Goal: Navigation & Orientation: Understand site structure

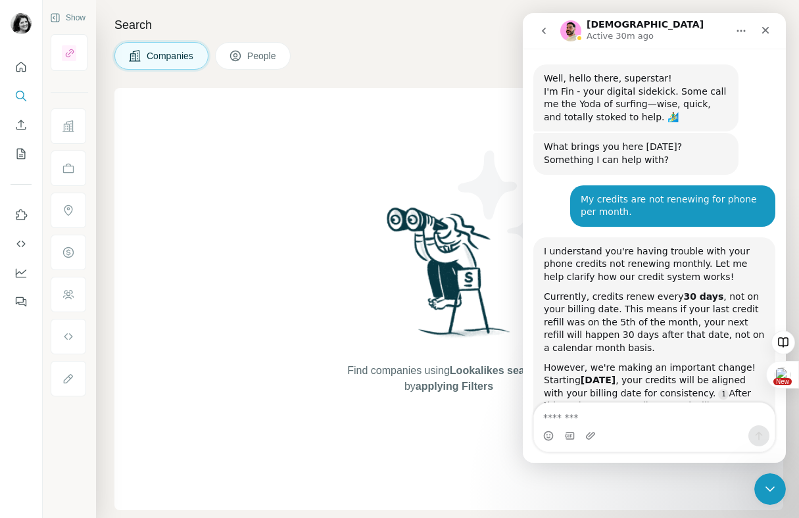
scroll to position [1868, 0]
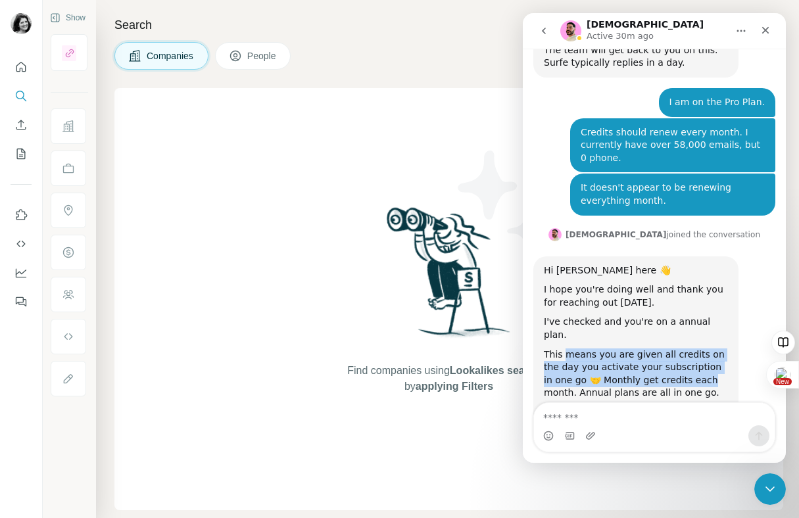
click at [672, 349] on div "This means you are given all credits on the day you activate your subscription …" at bounding box center [636, 374] width 184 height 51
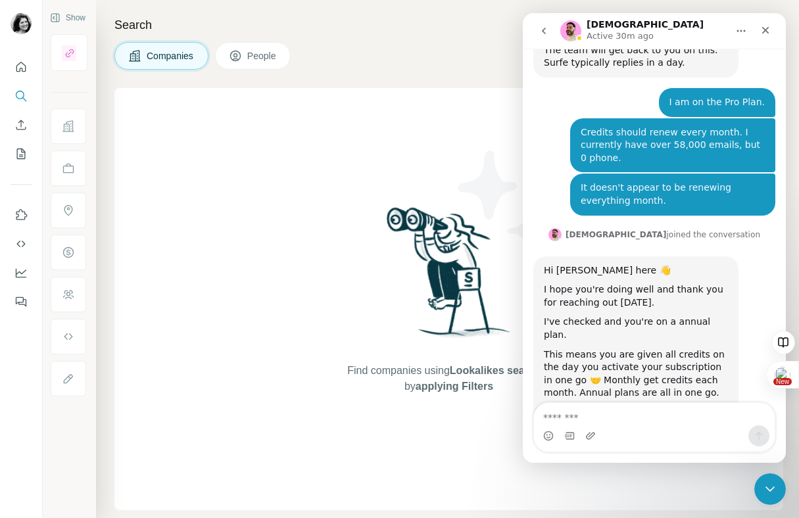
click at [638, 349] on div "This means you are given all credits on the day you activate your subscription …" at bounding box center [636, 374] width 184 height 51
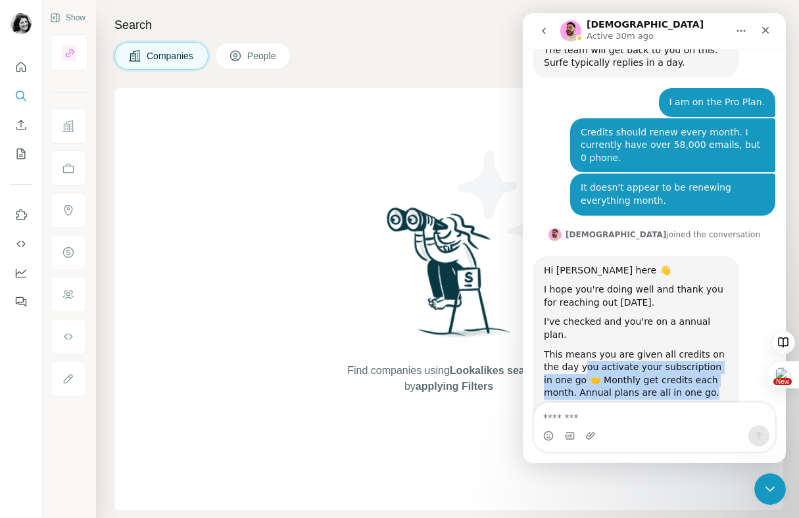
drag, startPoint x: 565, startPoint y: 302, endPoint x: 683, endPoint y: 334, distance: 122.7
click at [683, 349] on div "This means you are given all credits on the day you activate your subscription …" at bounding box center [636, 374] width 184 height 51
drag, startPoint x: 574, startPoint y: 316, endPoint x: 703, endPoint y: 325, distance: 129.3
click at [704, 349] on div "This means you are given all credits on the day you activate your subscription …" at bounding box center [636, 374] width 184 height 51
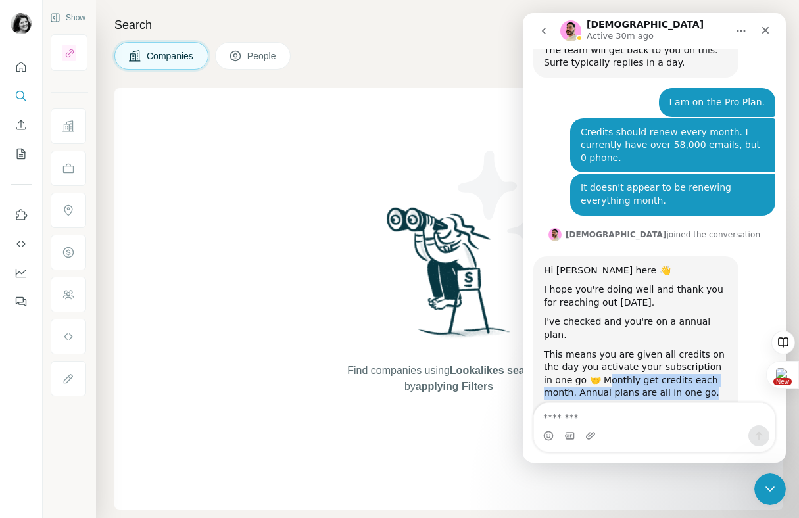
click at [703, 349] on div "This means you are given all credits on the day you activate your subscription …" at bounding box center [636, 374] width 184 height 51
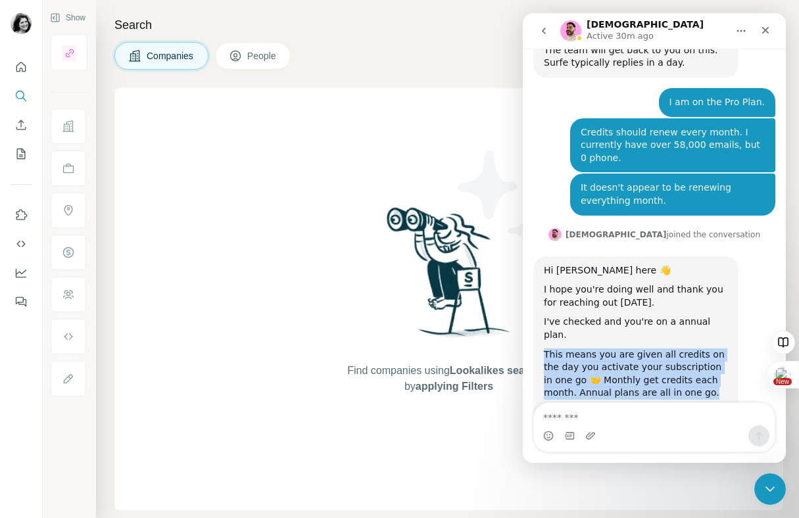
drag, startPoint x: 695, startPoint y: 329, endPoint x: 545, endPoint y: 290, distance: 155.0
click at [545, 349] on div "This means you are given all credits on the day you activate your subscription …" at bounding box center [636, 374] width 184 height 51
copy div "This means you are given all credits on the day you activate your subscription …"
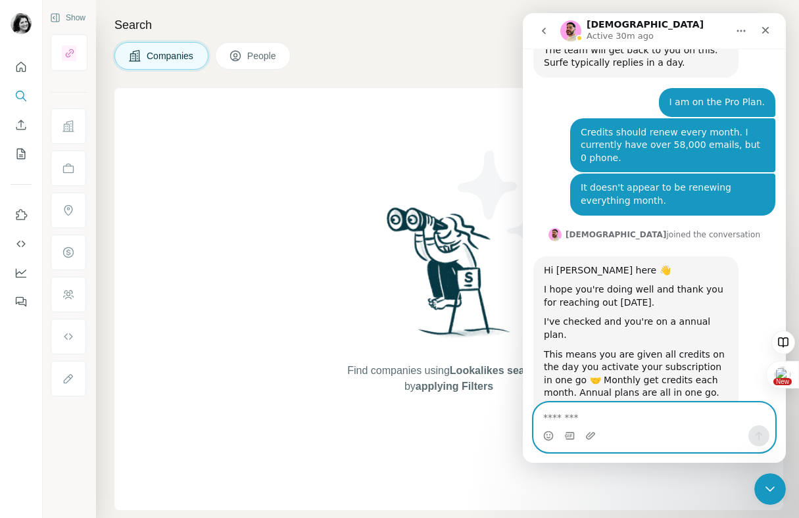
click at [593, 414] on textarea "Message…" at bounding box center [654, 414] width 241 height 22
type textarea "**********"
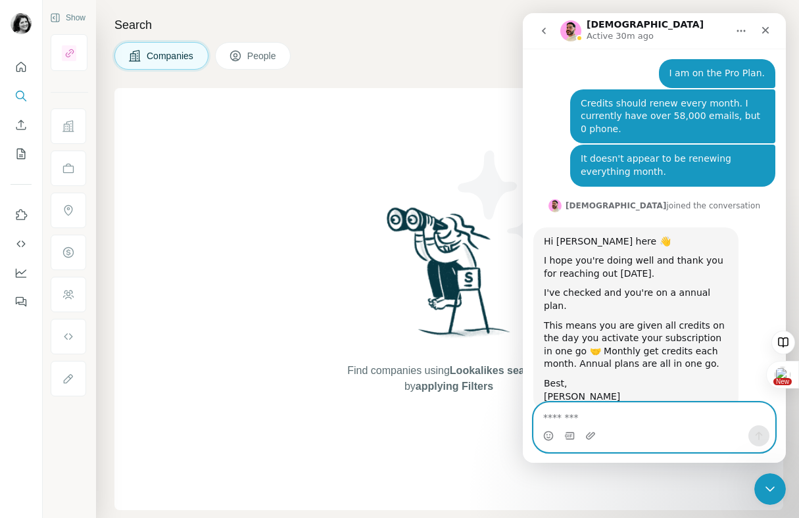
scroll to position [1907, 0]
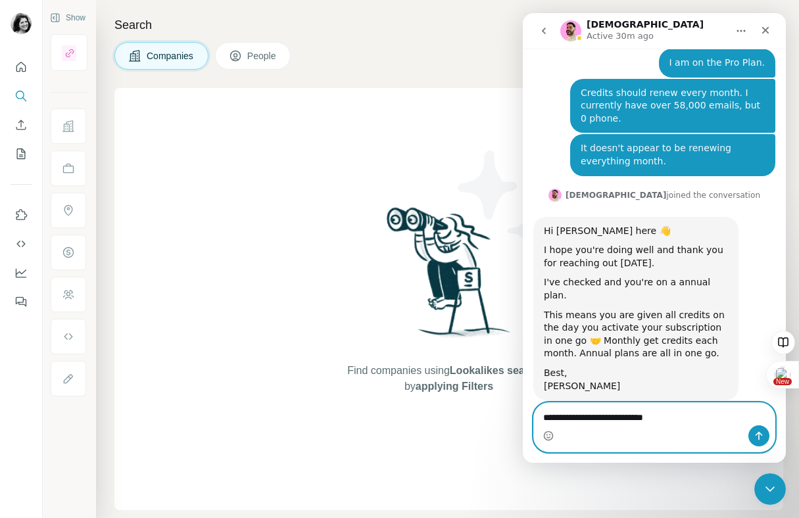
type textarea "**********"
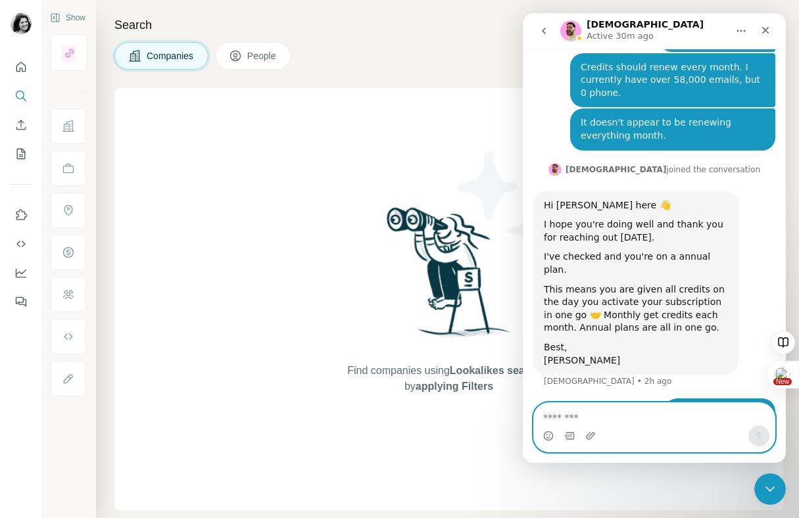
scroll to position [1937, 0]
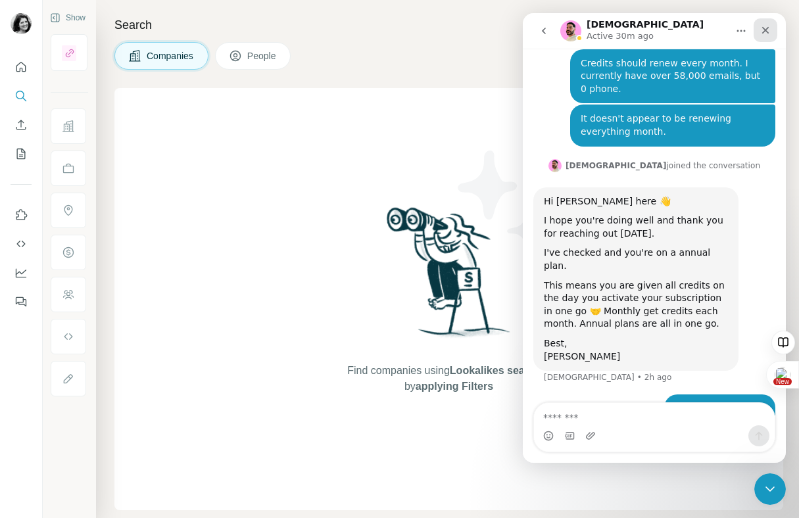
click at [765, 30] on icon "Close" at bounding box center [766, 30] width 7 height 7
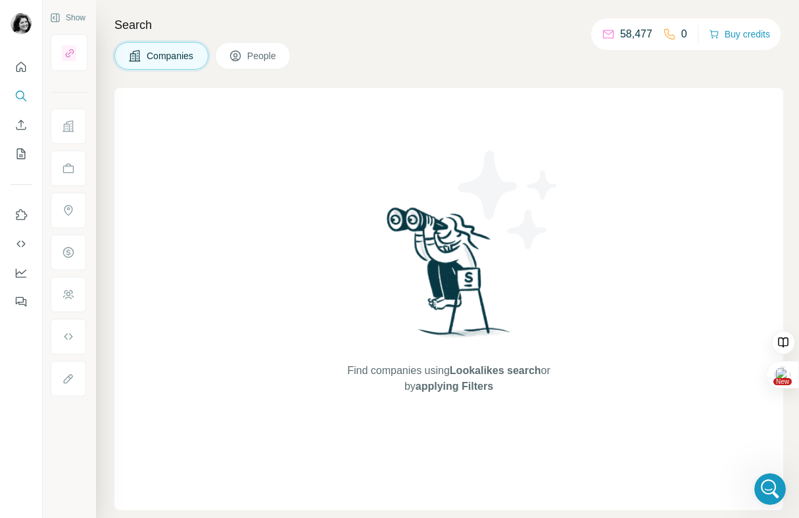
click at [626, 34] on p "58,477" at bounding box center [636, 34] width 32 height 16
click at [606, 34] on icon at bounding box center [608, 34] width 13 height 13
click at [603, 34] on icon at bounding box center [608, 34] width 13 height 13
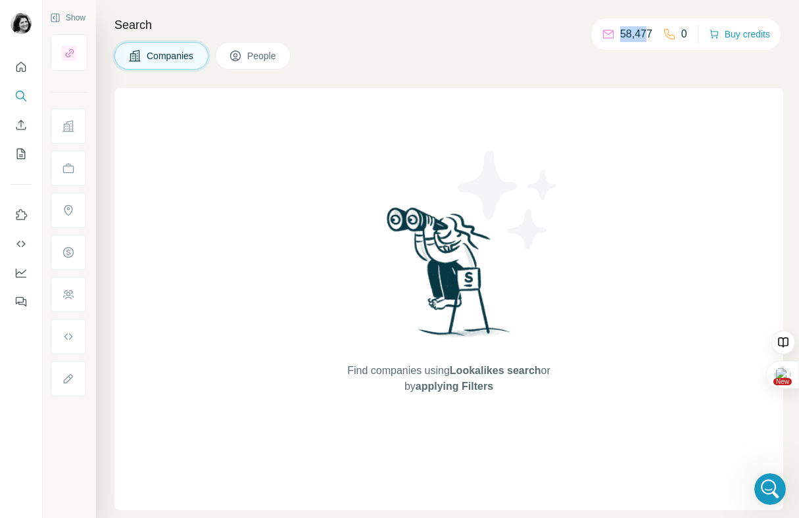
drag, startPoint x: 642, startPoint y: 36, endPoint x: 604, endPoint y: 34, distance: 37.6
click at [604, 34] on div "58,477" at bounding box center [627, 34] width 51 height 16
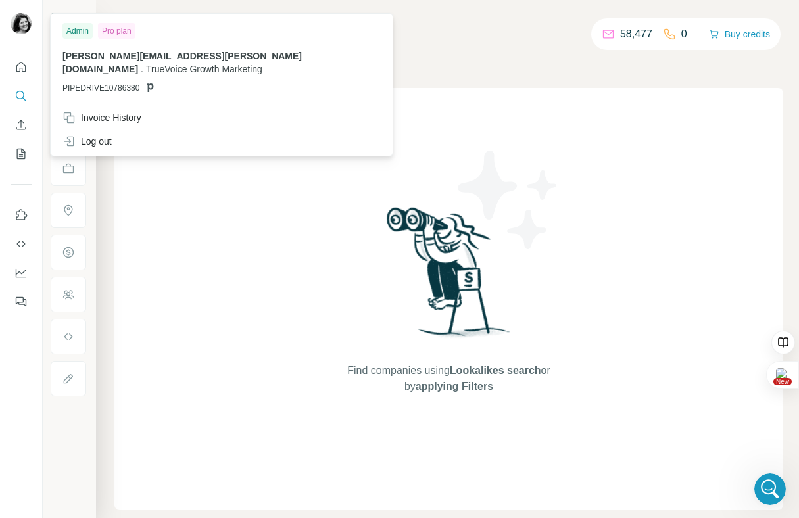
click at [121, 82] on span "PIPEDRIVE10786380" at bounding box center [101, 88] width 77 height 12
click at [120, 30] on div "Pro plan" at bounding box center [117, 31] width 38 height 16
click at [81, 30] on div "Admin" at bounding box center [78, 31] width 30 height 16
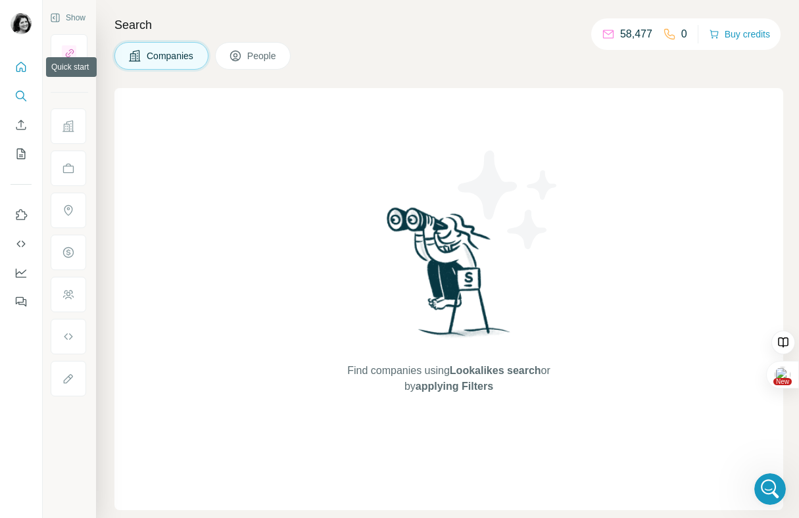
click at [24, 66] on icon "Quick start" at bounding box center [20, 67] width 13 height 13
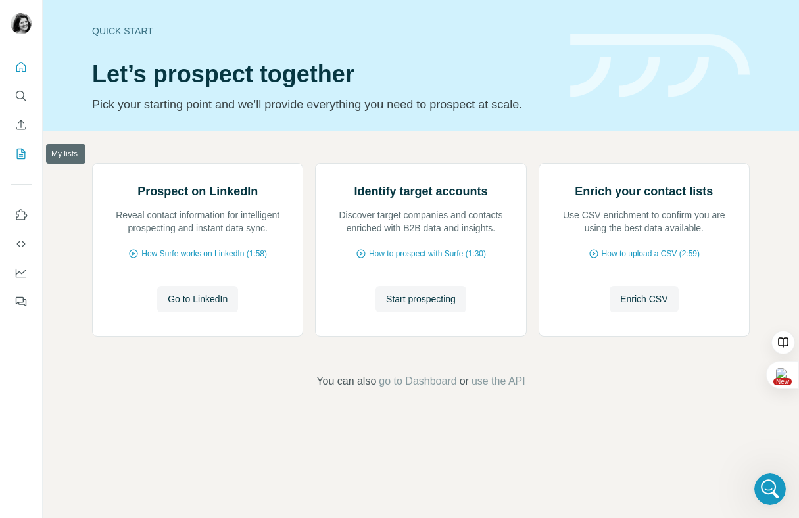
click at [21, 154] on icon "My lists" at bounding box center [20, 153] width 13 height 13
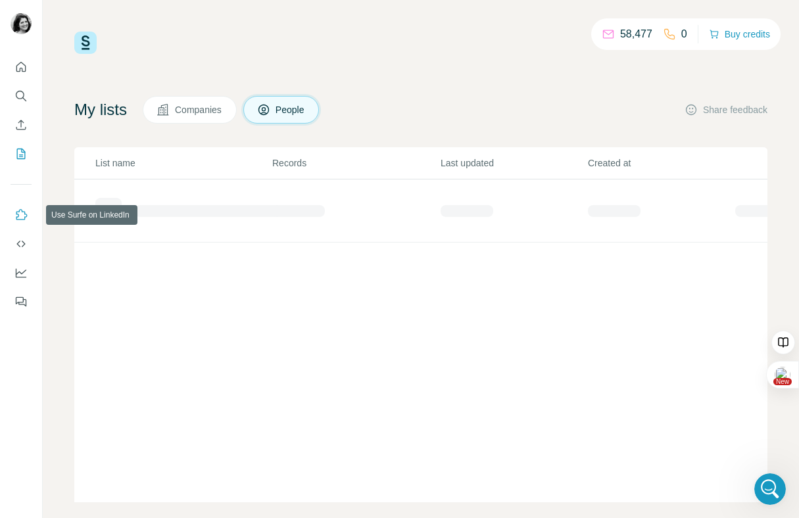
click at [23, 212] on icon "Use Surfe on LinkedIn" at bounding box center [20, 215] width 13 height 13
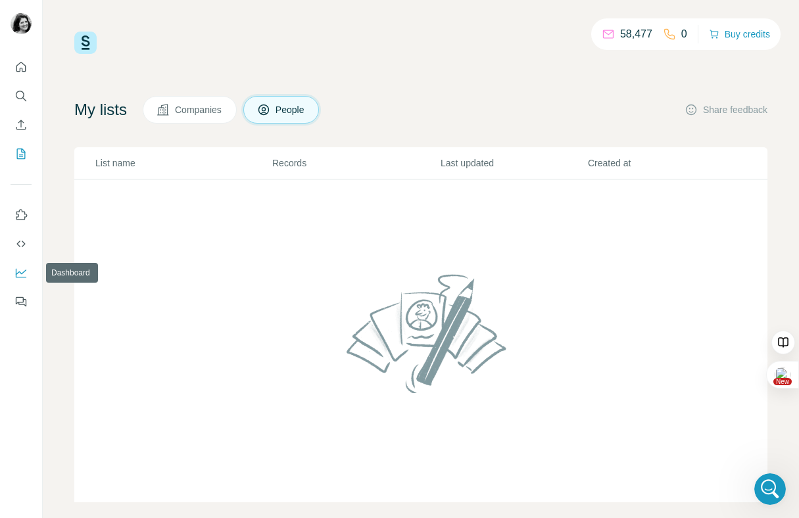
click at [21, 270] on icon "Dashboard" at bounding box center [20, 272] width 13 height 13
click at [16, 302] on icon "Feedback" at bounding box center [20, 300] width 8 height 7
click at [609, 34] on div "58,477" at bounding box center [627, 34] width 51 height 16
click at [603, 34] on icon at bounding box center [608, 34] width 13 height 13
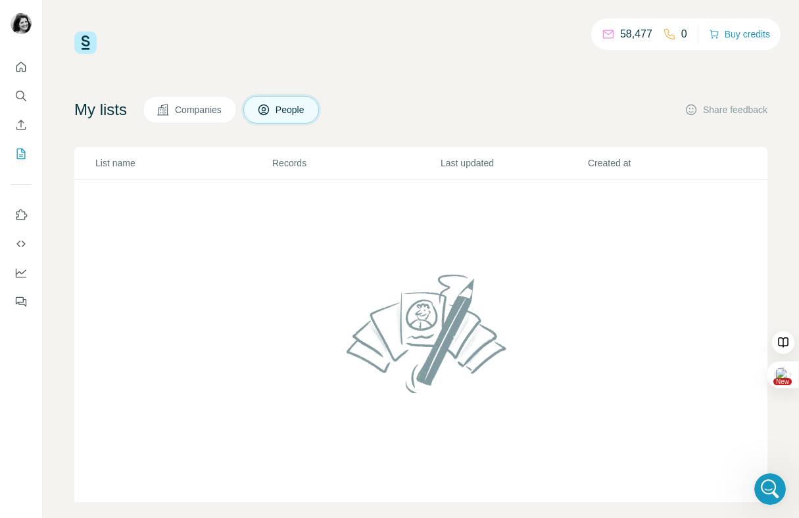
click at [603, 34] on icon at bounding box center [608, 34] width 13 height 13
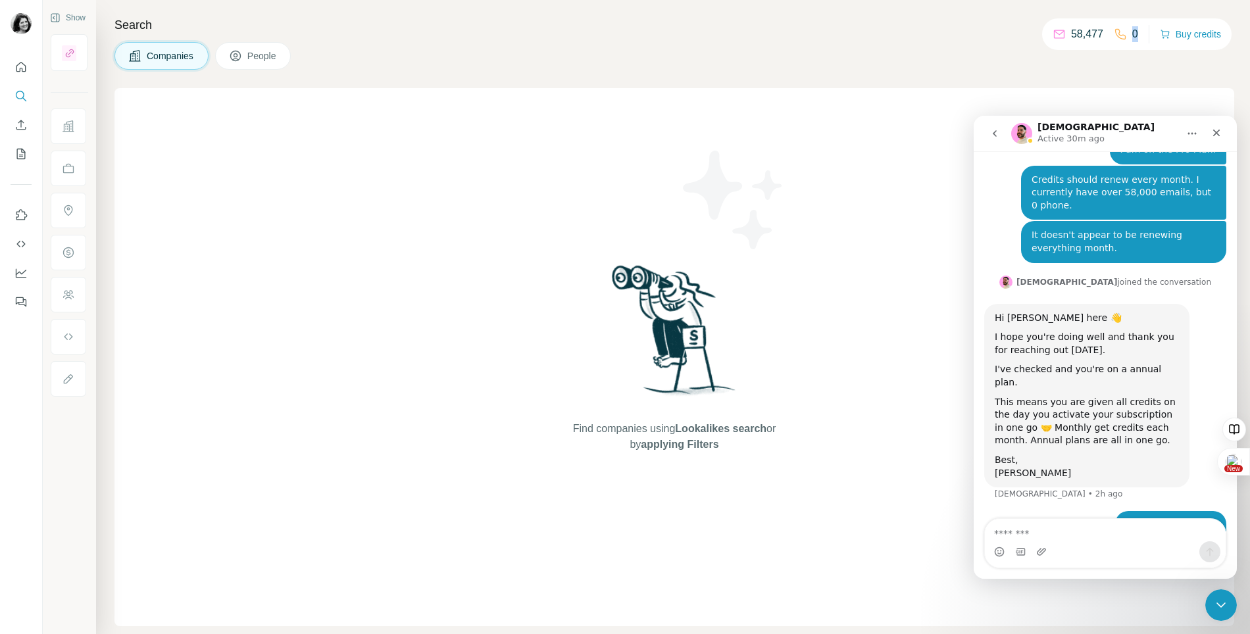
scroll to position [1937, 0]
click at [1188, 132] on icon "Home" at bounding box center [1192, 133] width 11 height 11
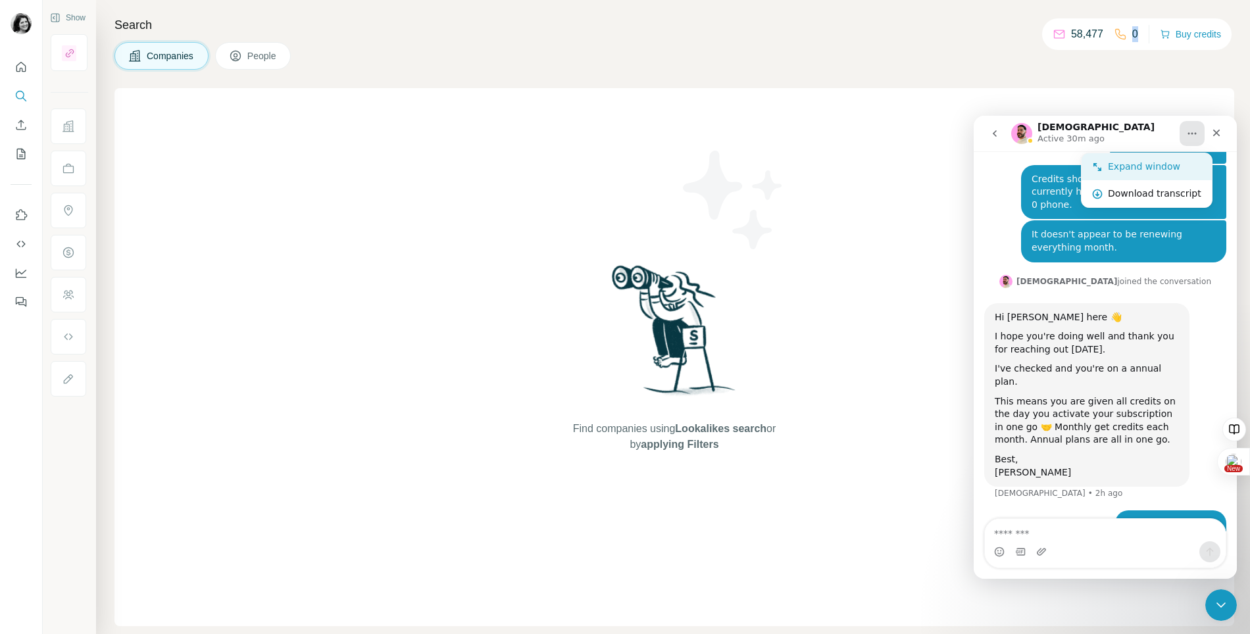
click at [1159, 166] on div "Expand window" at bounding box center [1154, 167] width 93 height 14
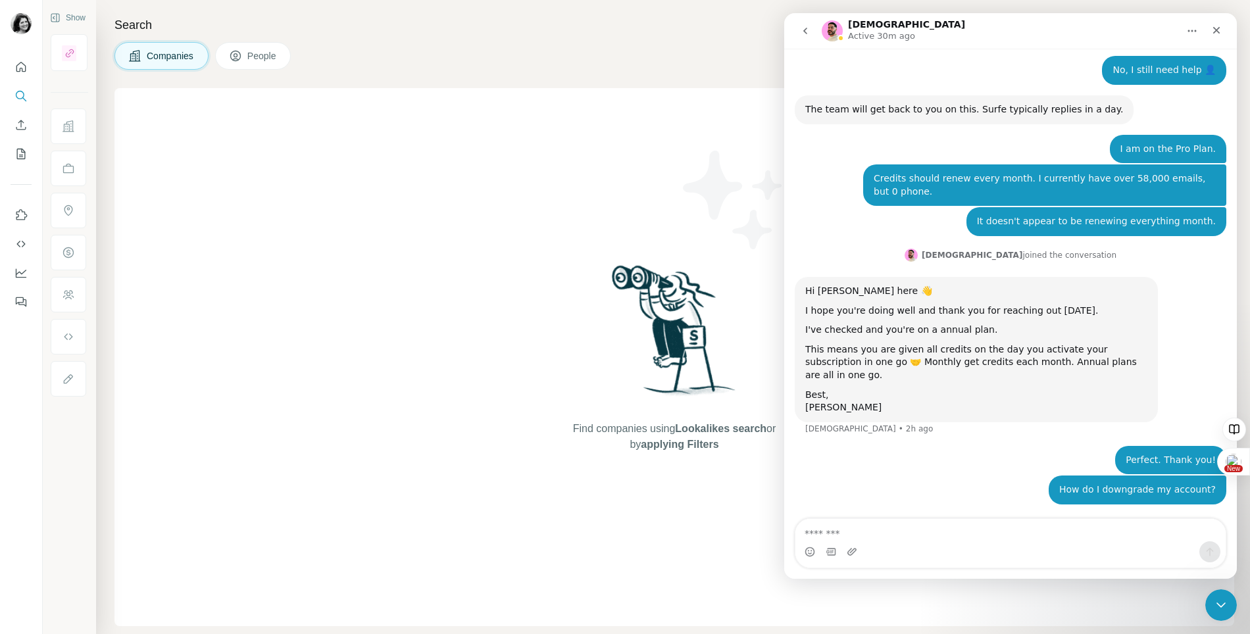
scroll to position [1348, 0]
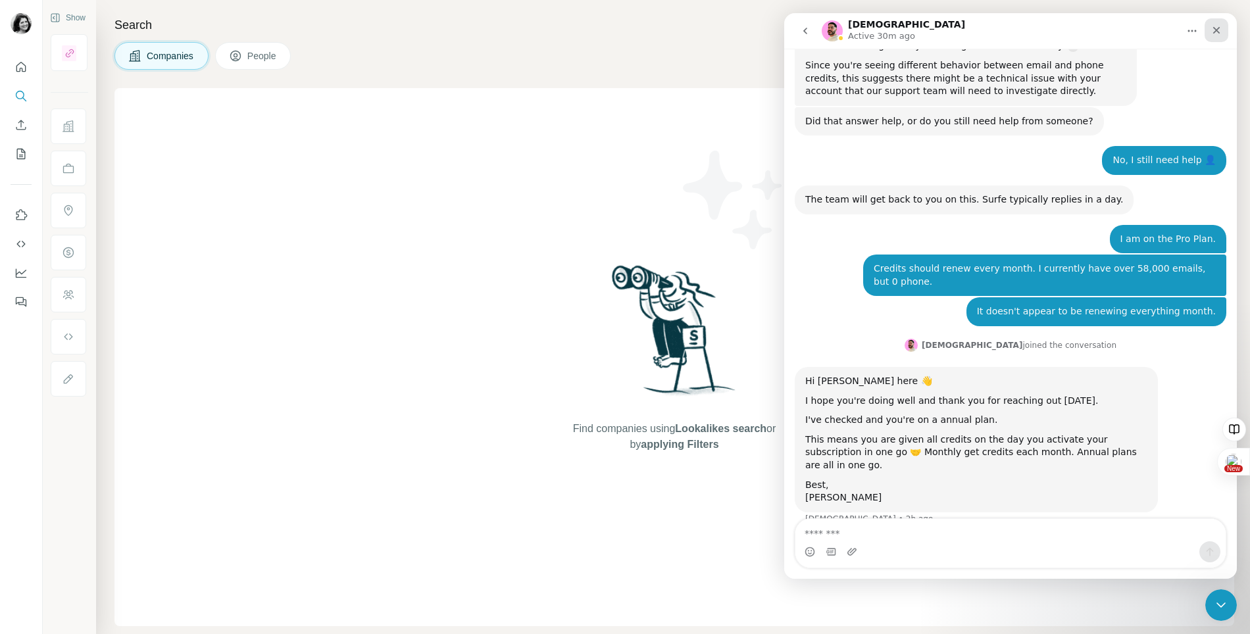
click at [1219, 29] on icon "Close" at bounding box center [1216, 30] width 11 height 11
